Goal: Check status: Check status

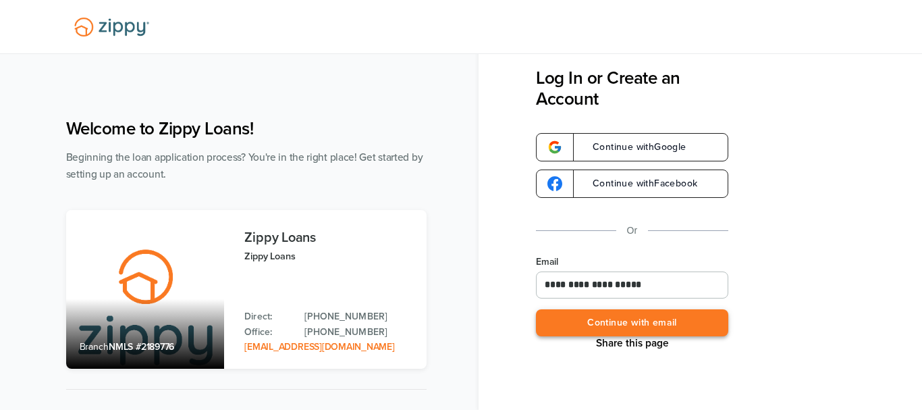
type input "**********"
click at [592, 320] on button "Continue with email" at bounding box center [632, 323] width 192 height 28
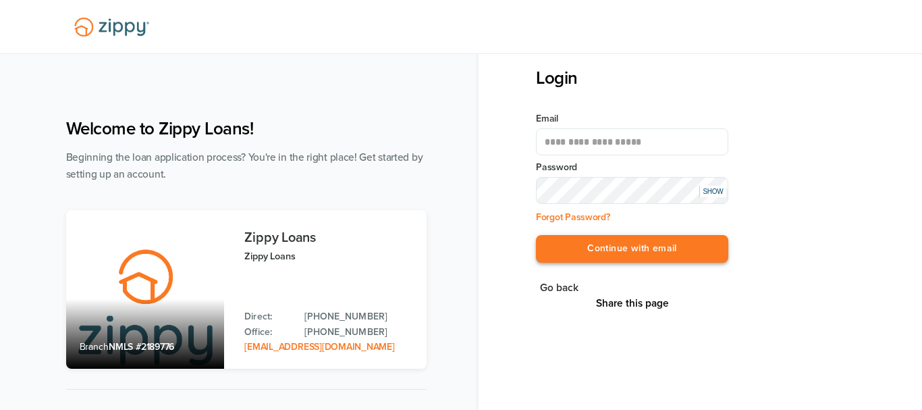
click at [589, 246] on button "Continue with email" at bounding box center [632, 249] width 192 height 28
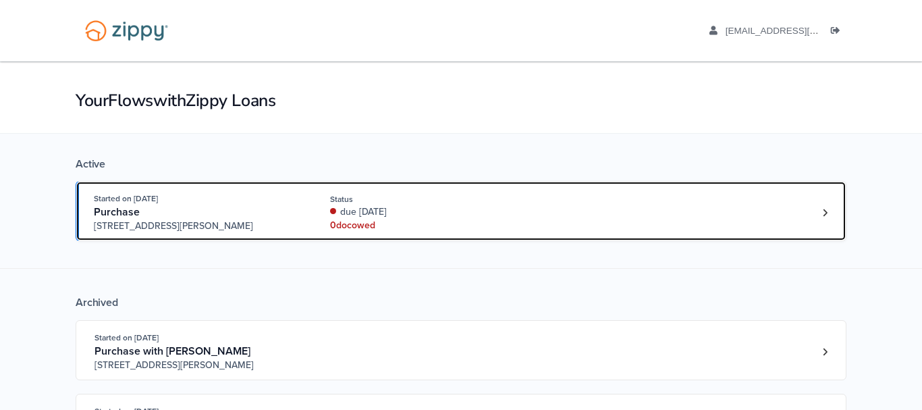
click at [234, 204] on div "Started on Sep. 27th, 2025" at bounding box center [197, 198] width 206 height 13
